Goal: Task Accomplishment & Management: Manage account settings

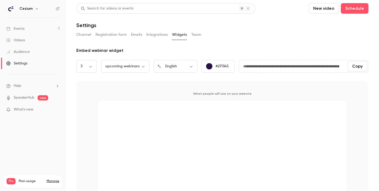
scroll to position [21, 0]
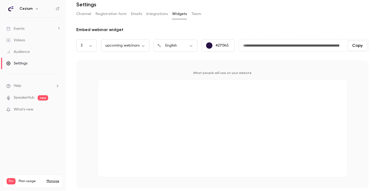
click at [25, 31] on link "Events 1" at bounding box center [33, 29] width 66 height 12
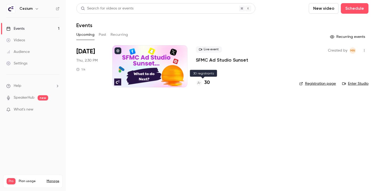
click at [208, 82] on h4 "30" at bounding box center [207, 82] width 6 height 7
